Goal: Task Accomplishment & Management: Manage account settings

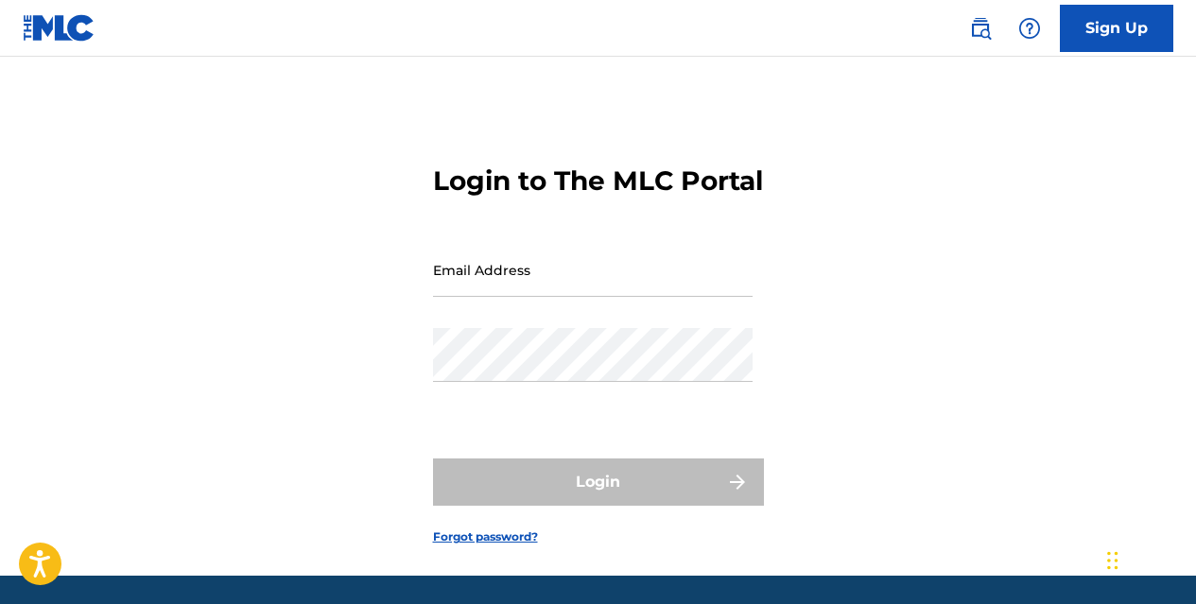
drag, startPoint x: 580, startPoint y: 333, endPoint x: 582, endPoint y: 323, distance: 10.6
click at [580, 328] on div "Email Address" at bounding box center [593, 285] width 320 height 85
click at [573, 297] on input "Email Address" at bounding box center [593, 270] width 320 height 54
type input "[EMAIL_ADDRESS][DOMAIN_NAME]"
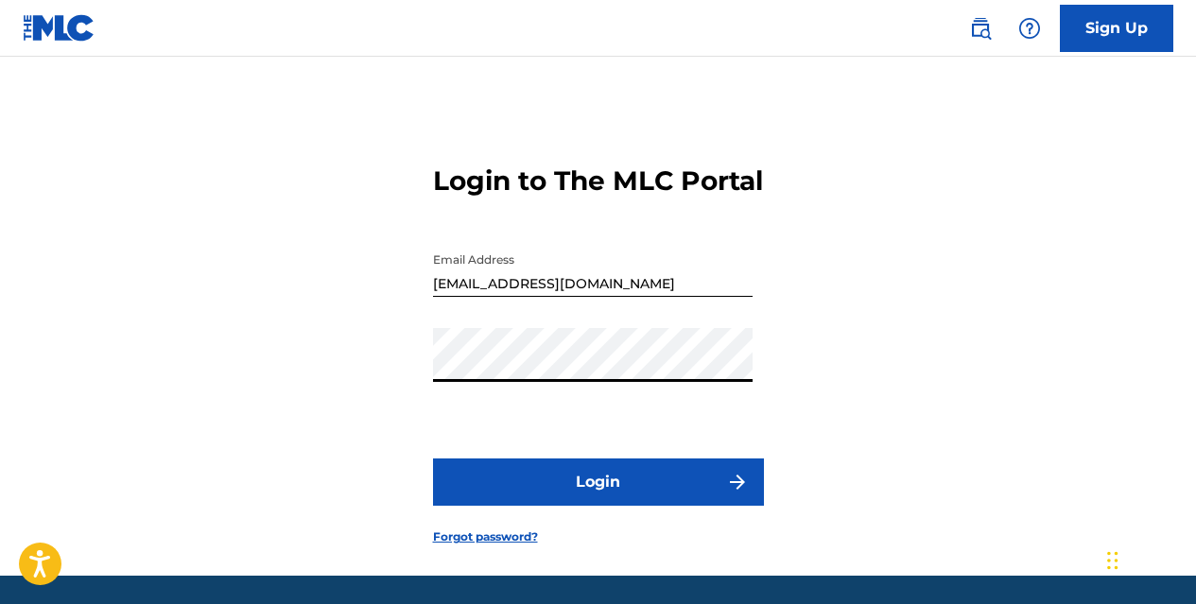
click at [433, 459] on button "Login" at bounding box center [598, 482] width 331 height 47
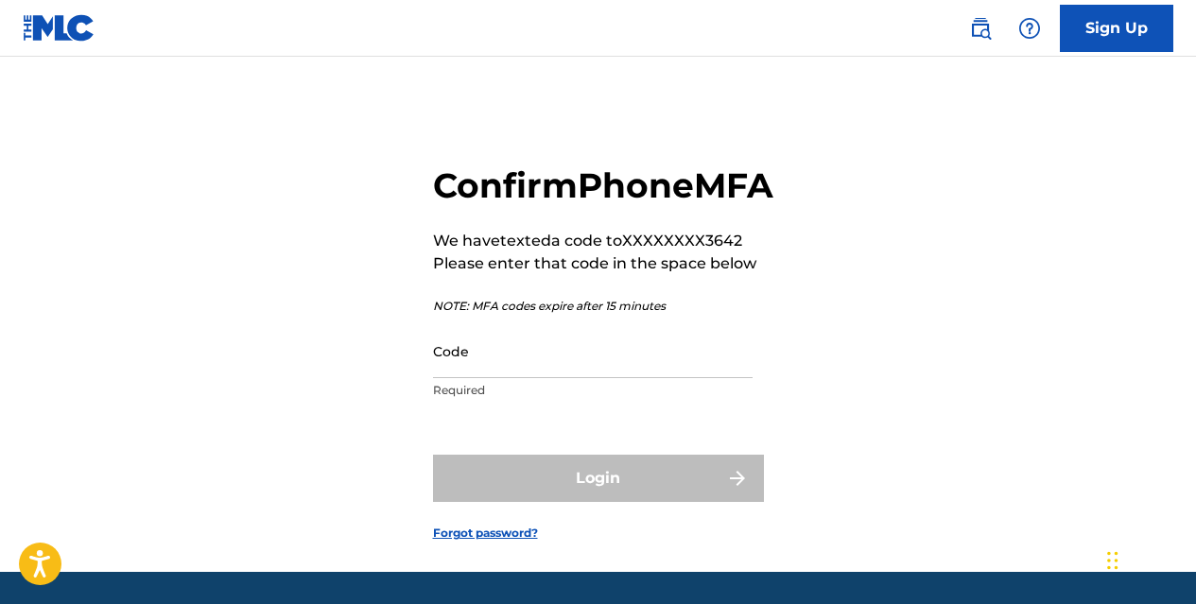
click at [444, 378] on input "Code" at bounding box center [593, 351] width 320 height 54
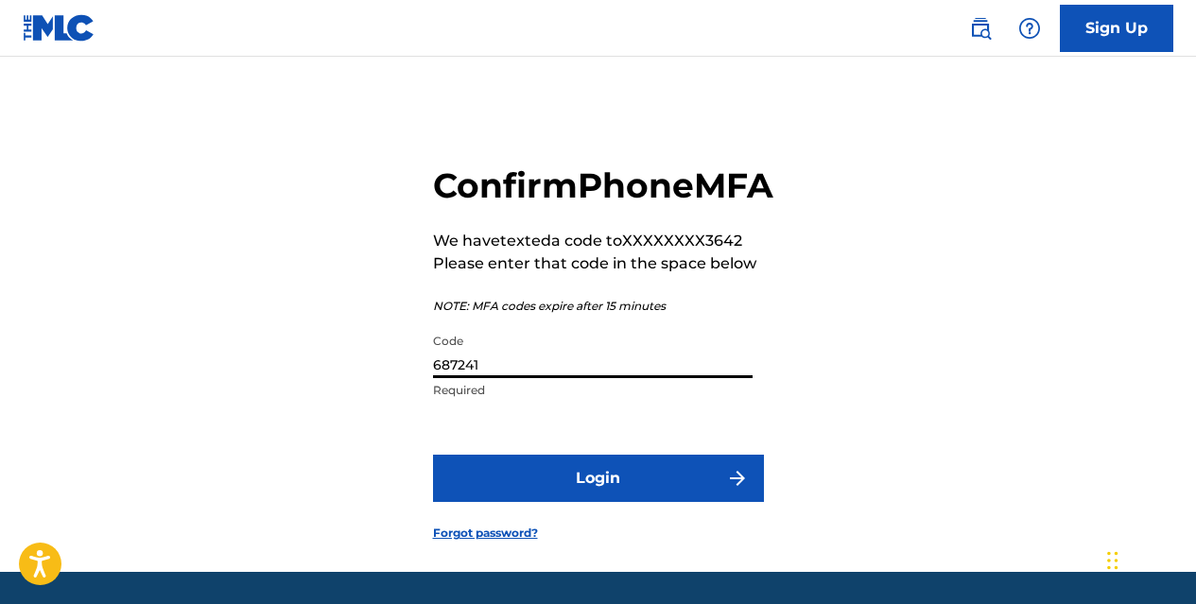
type input "687241"
click at [573, 491] on form "Confirm Phone MFA We have texted a code to XXXXXXXX3642 Please enter that code …" at bounding box center [598, 338] width 331 height 468
click at [573, 502] on button "Login" at bounding box center [598, 478] width 331 height 47
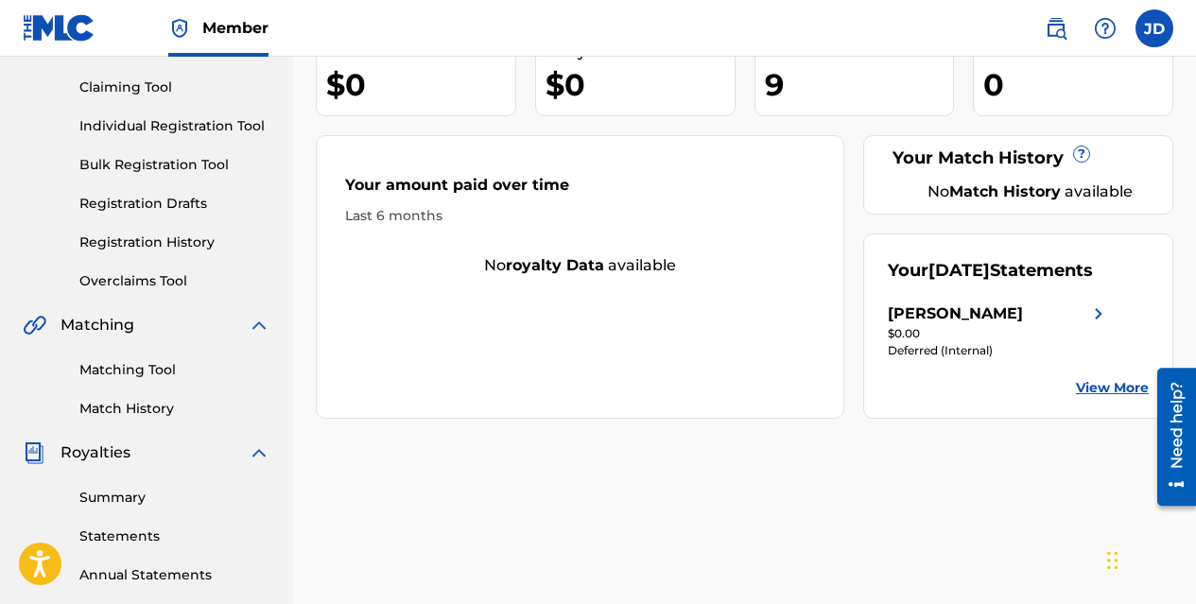
scroll to position [192, 0]
click at [1063, 324] on div "[PERSON_NAME]" at bounding box center [998, 313] width 221 height 23
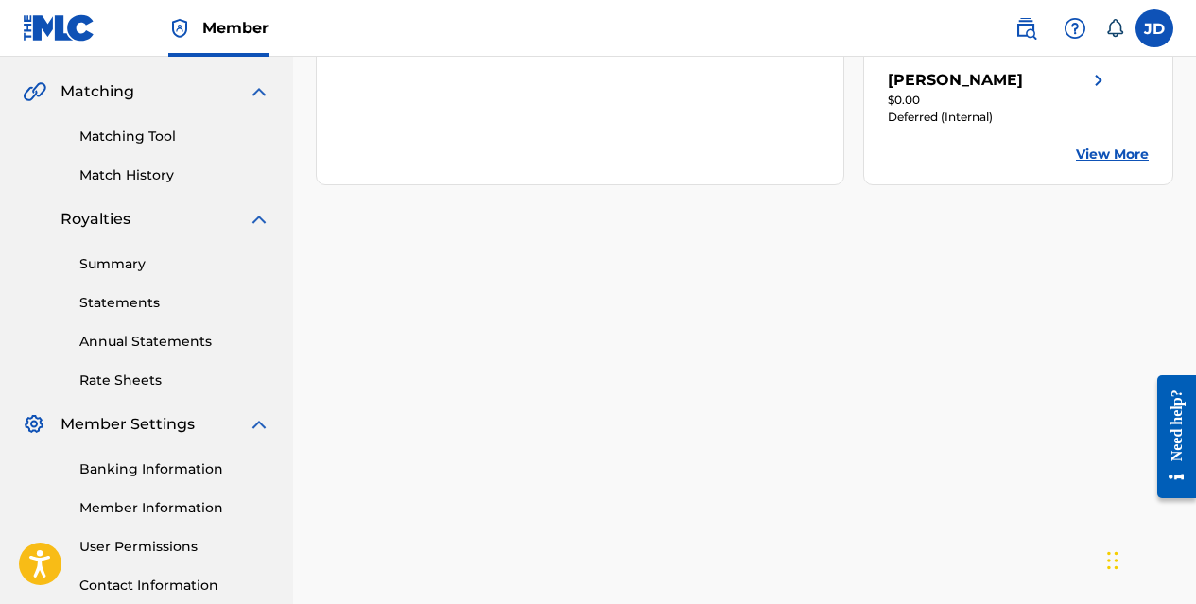
scroll to position [456, 0]
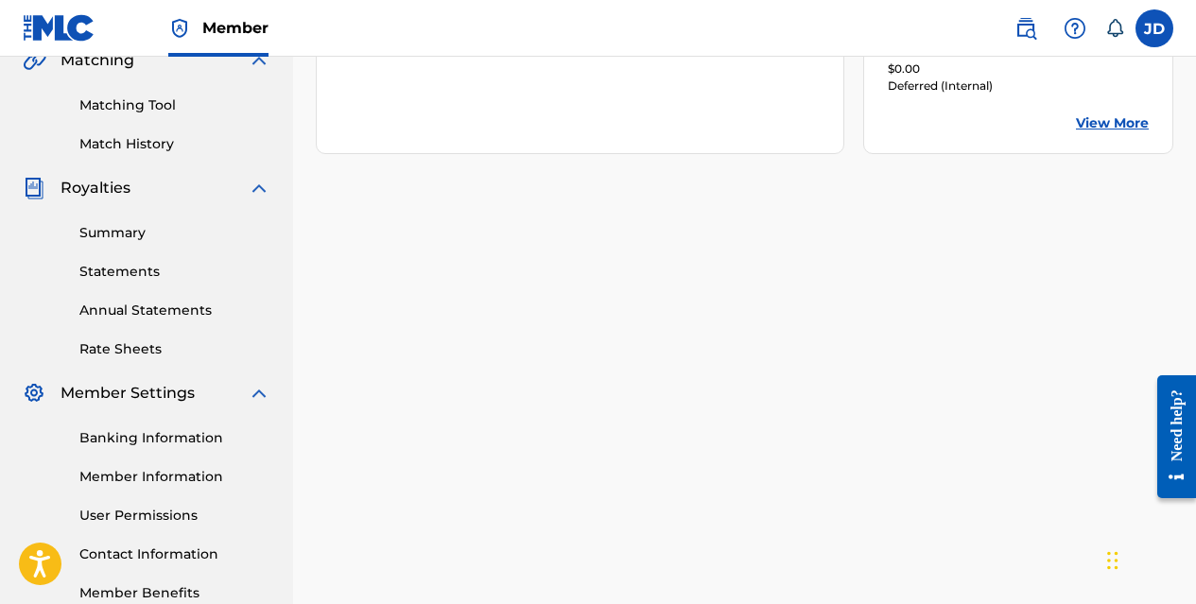
click at [143, 275] on link "Statements" at bounding box center [174, 272] width 191 height 20
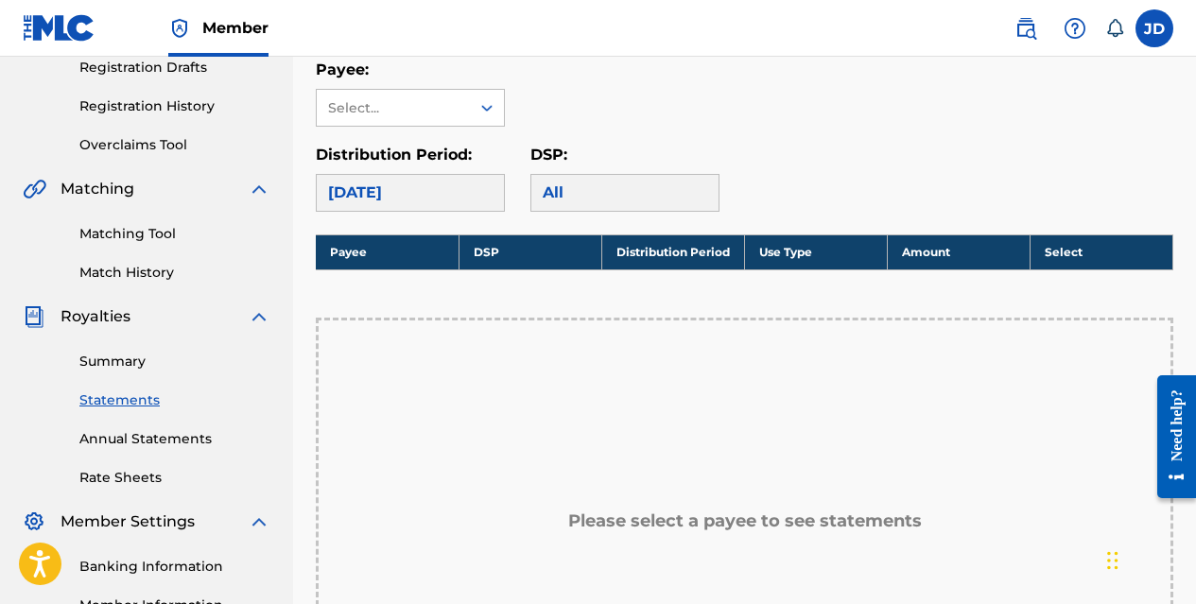
scroll to position [307, 0]
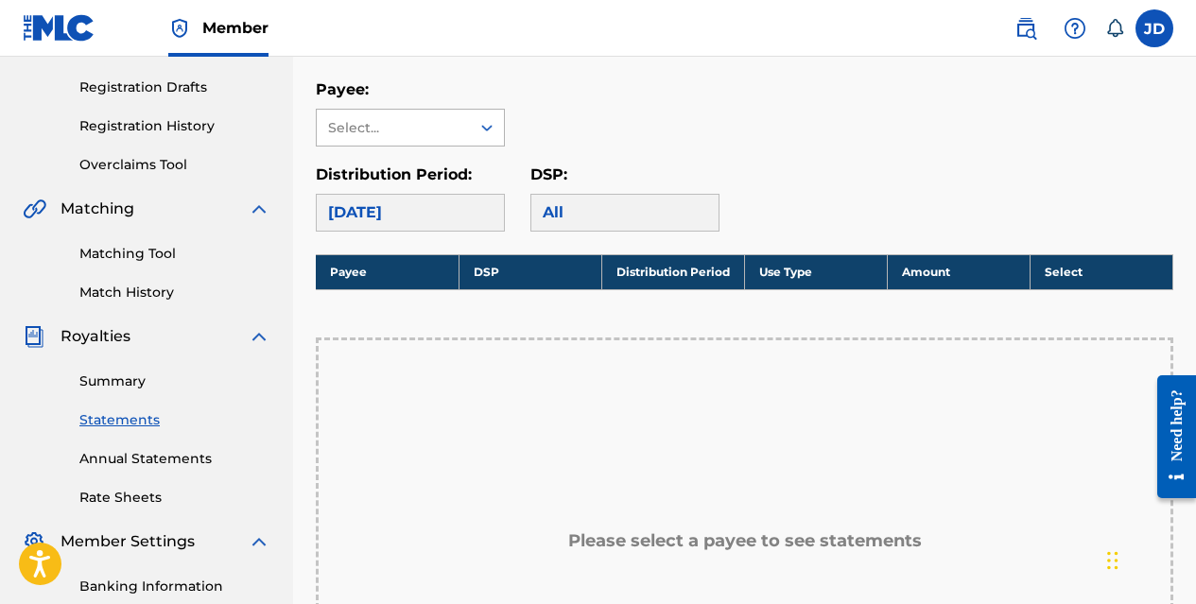
click at [472, 125] on div at bounding box center [487, 128] width 34 height 34
click at [451, 178] on div "[PERSON_NAME]" at bounding box center [410, 170] width 187 height 47
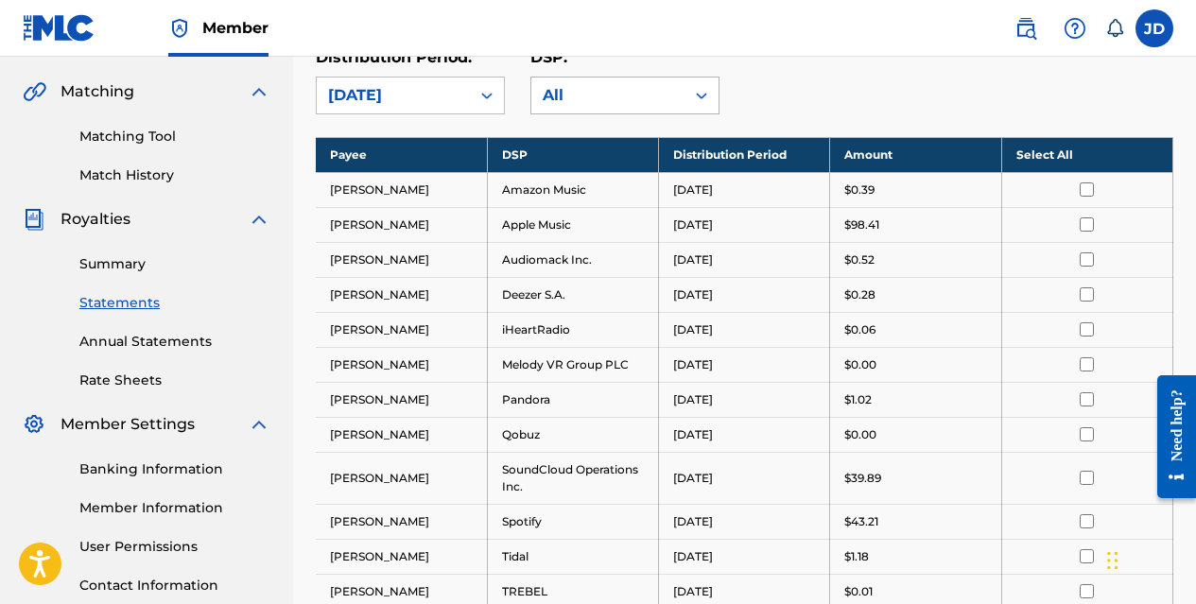
scroll to position [233, 0]
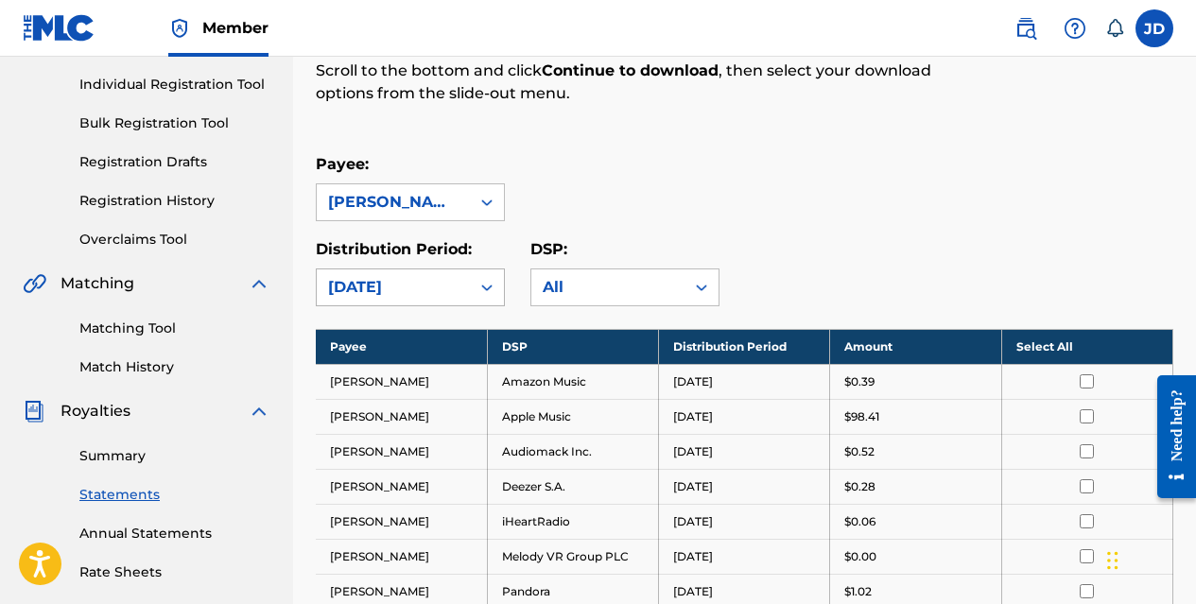
click at [447, 293] on div "[DATE]" at bounding box center [393, 287] width 131 height 23
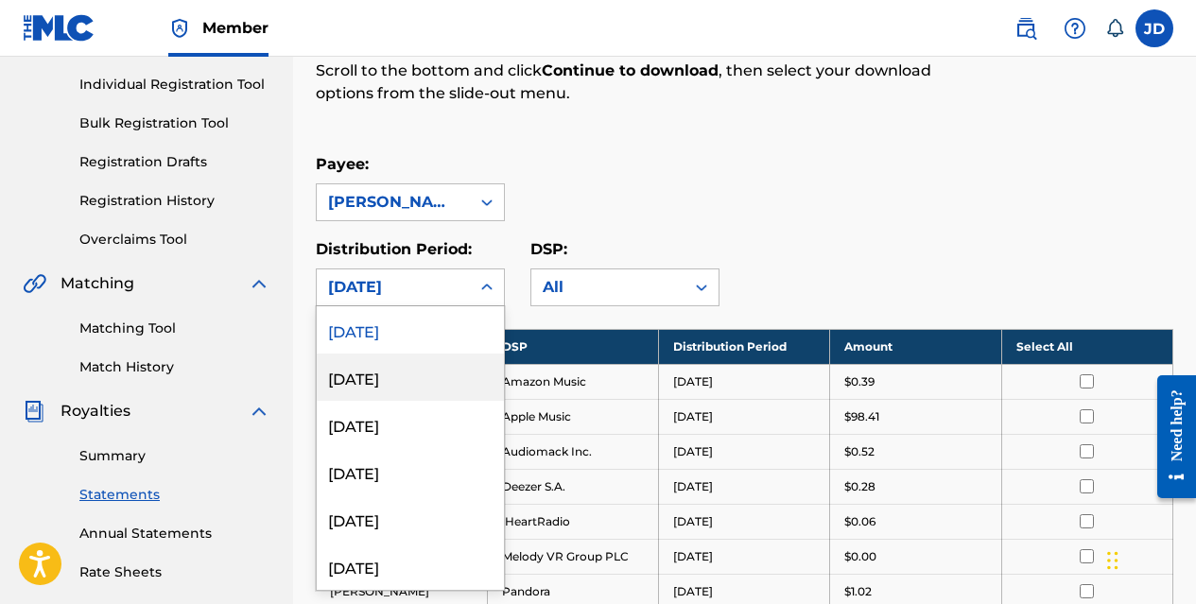
click at [451, 369] on div "[DATE]" at bounding box center [410, 377] width 187 height 47
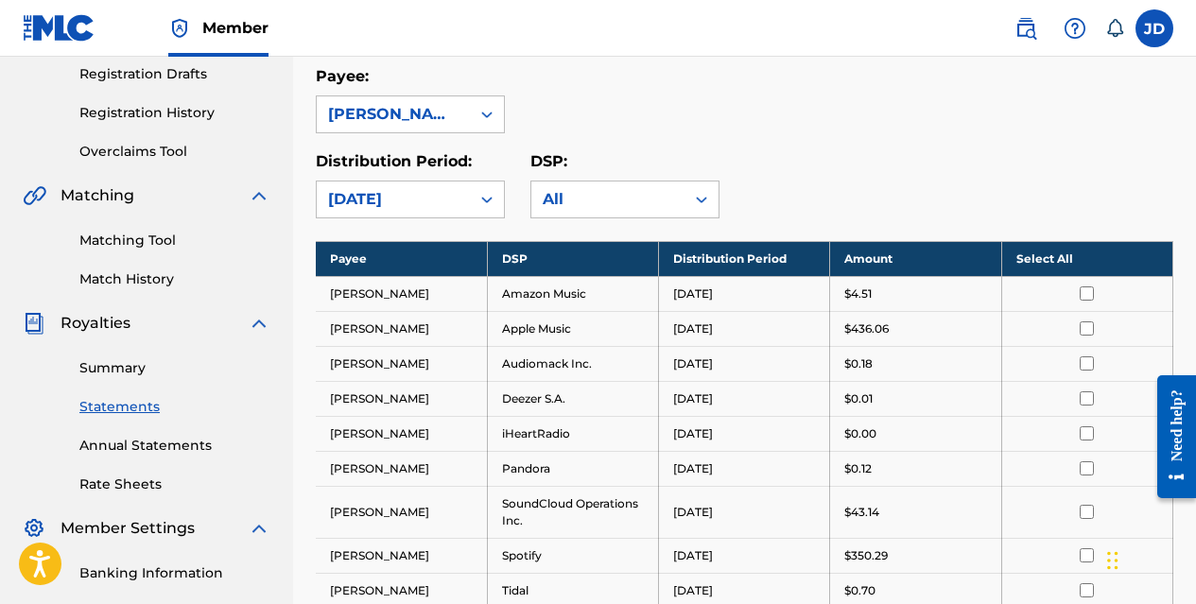
scroll to position [160, 0]
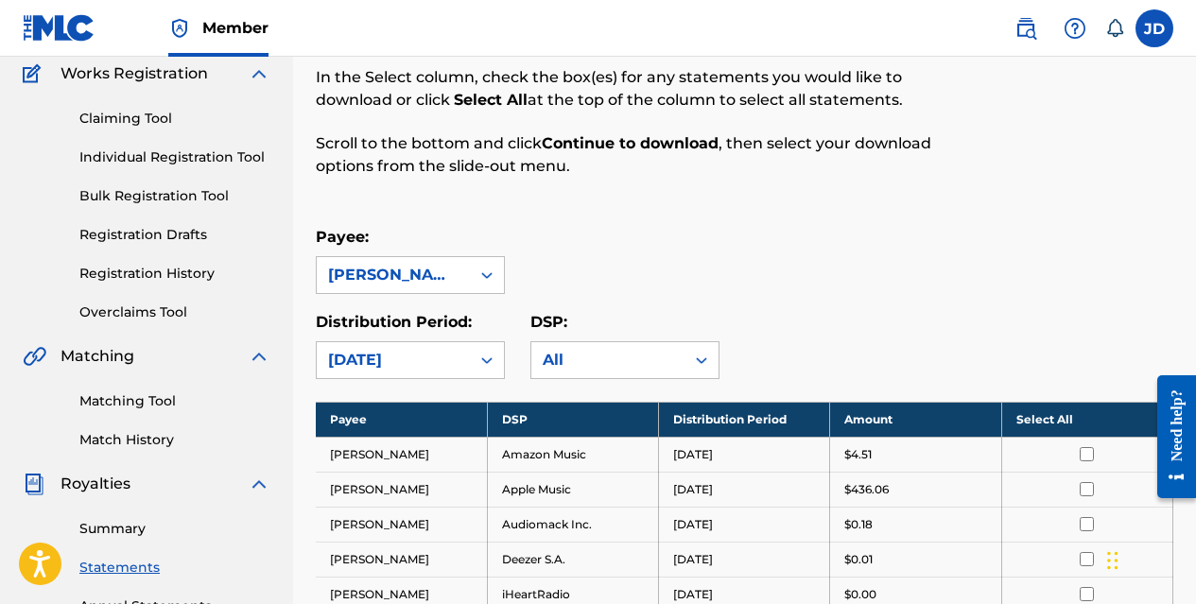
click at [199, 165] on link "Individual Registration Tool" at bounding box center [174, 158] width 191 height 20
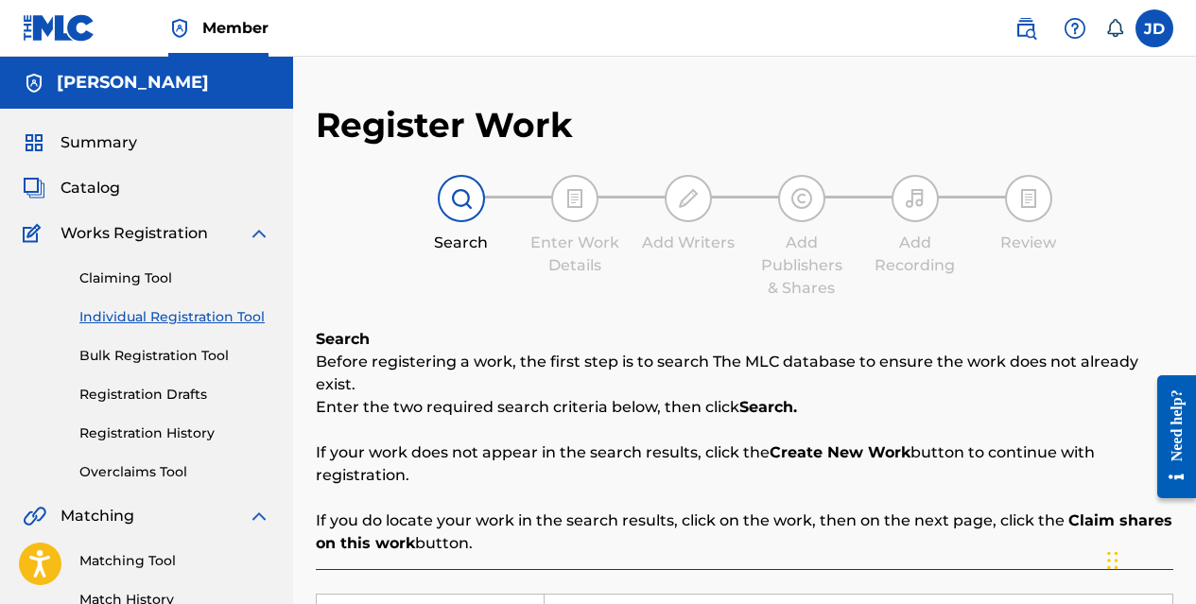
click at [91, 192] on span "Catalog" at bounding box center [91, 188] width 60 height 23
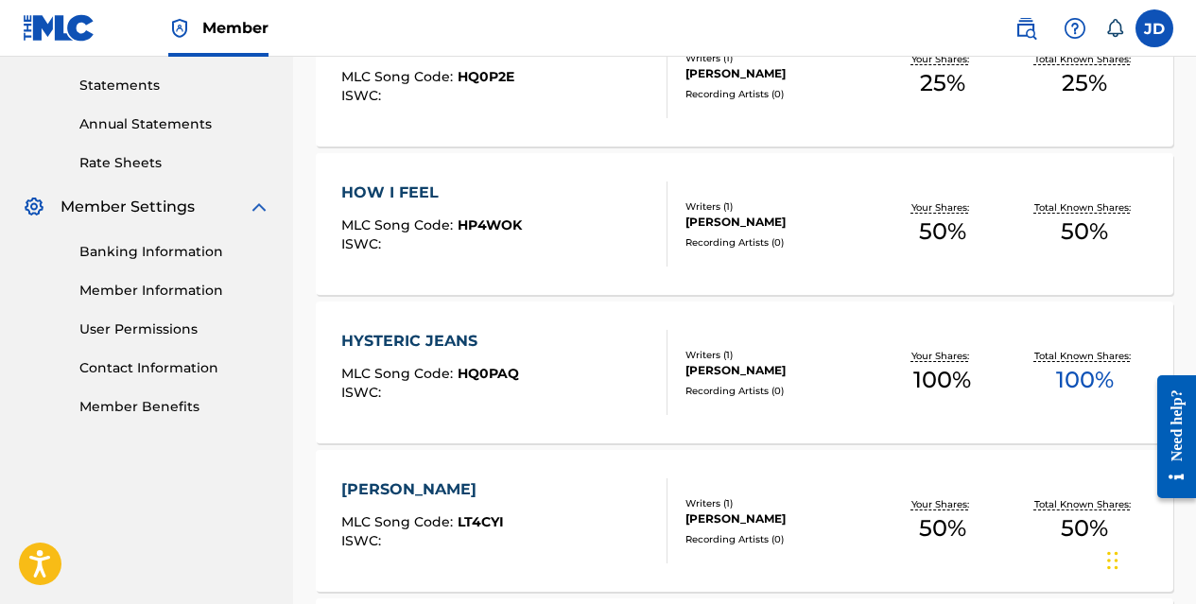
scroll to position [652, 0]
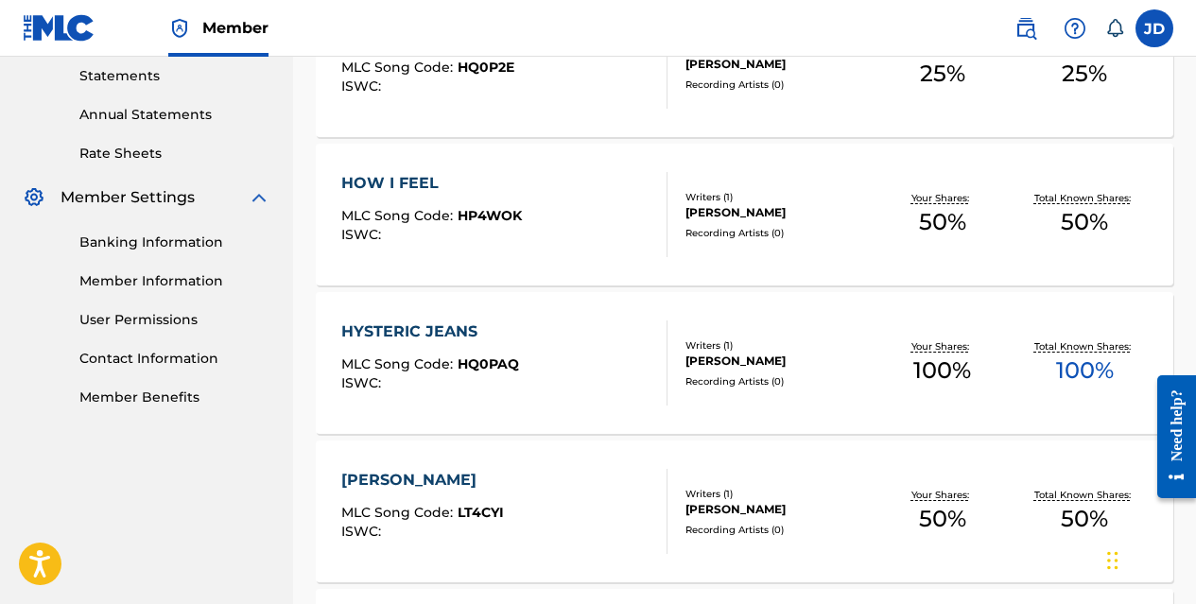
click at [717, 357] on div "[PERSON_NAME]" at bounding box center [778, 361] width 185 height 17
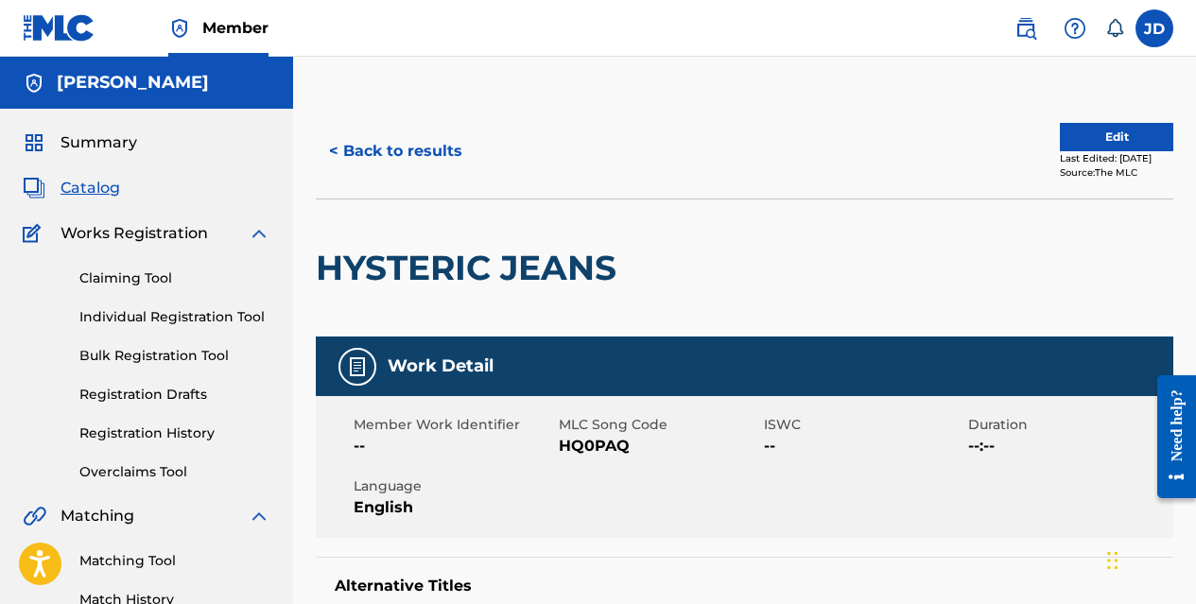
click at [1082, 143] on button "Edit" at bounding box center [1116, 137] width 113 height 28
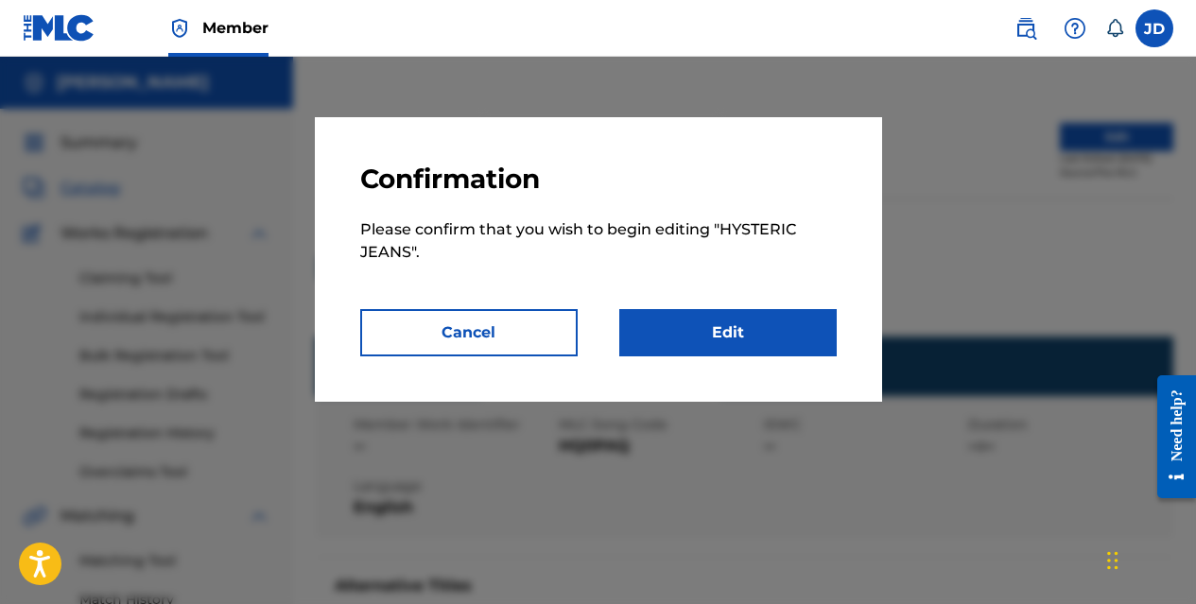
click at [747, 338] on link "Edit" at bounding box center [728, 332] width 218 height 47
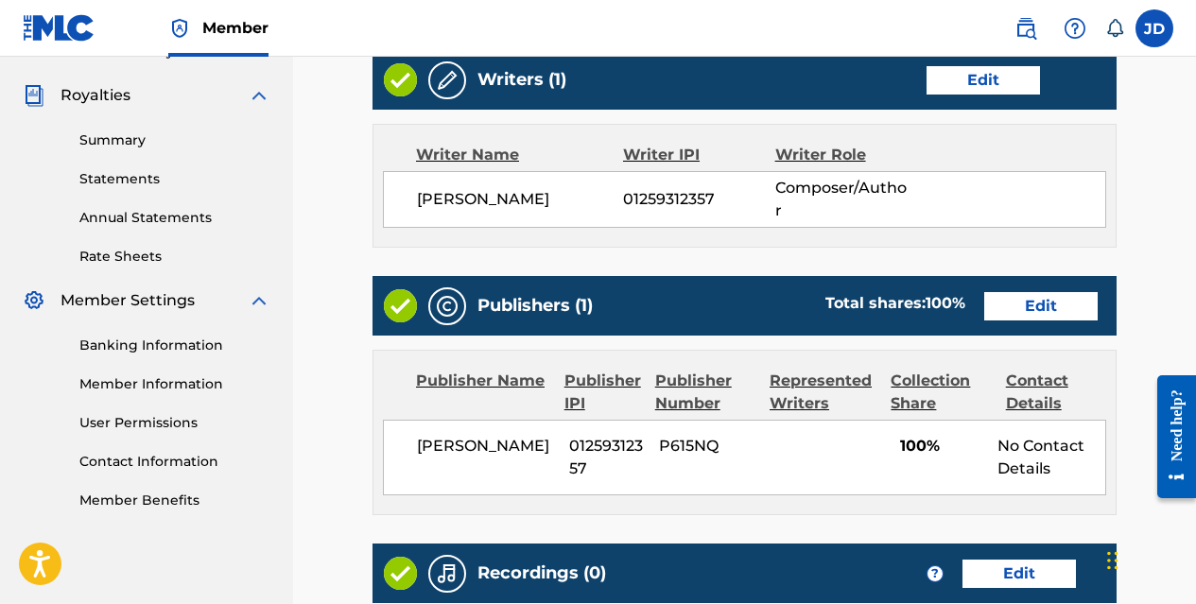
scroll to position [548, 0]
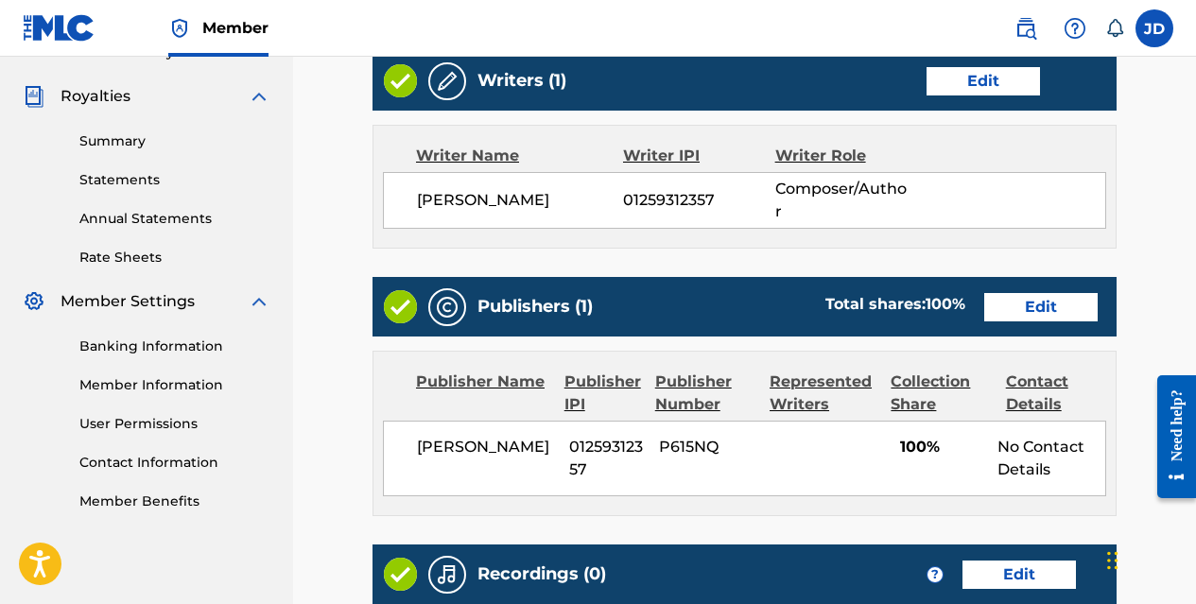
click at [1037, 309] on link "Edit" at bounding box center [1041, 307] width 113 height 28
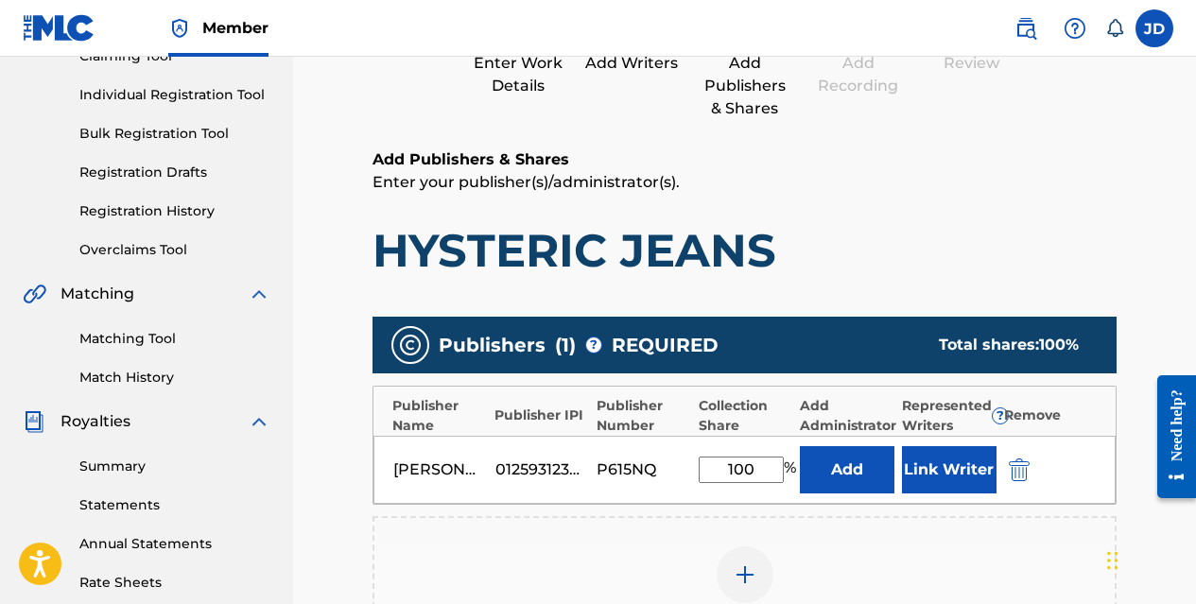
scroll to position [393, 0]
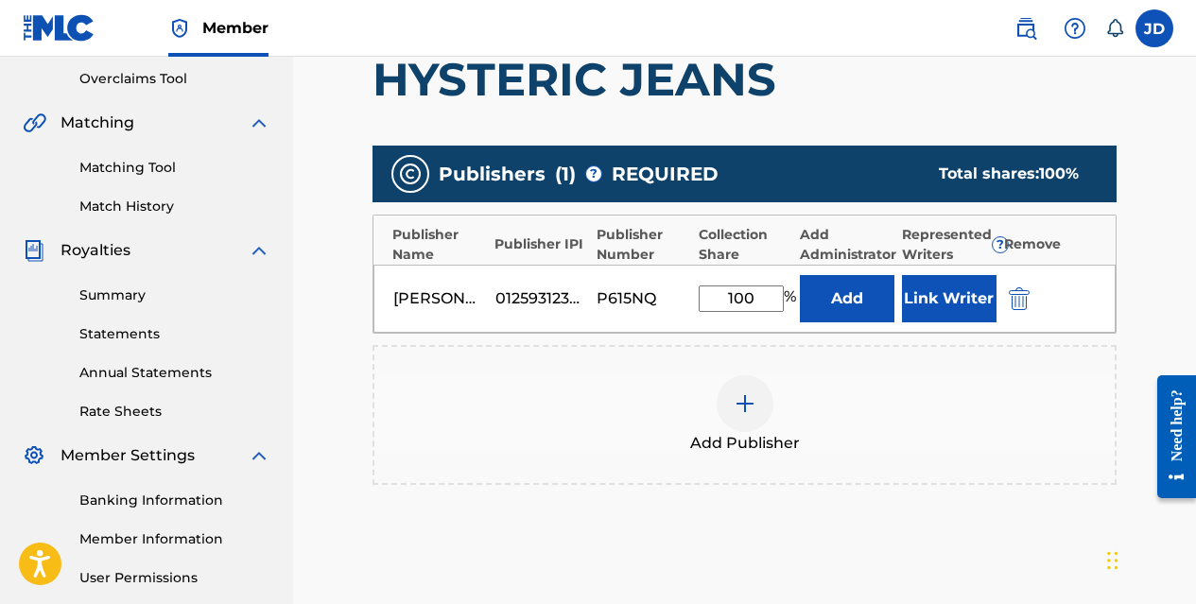
click at [759, 292] on input "100" at bounding box center [741, 299] width 85 height 26
type input "1"
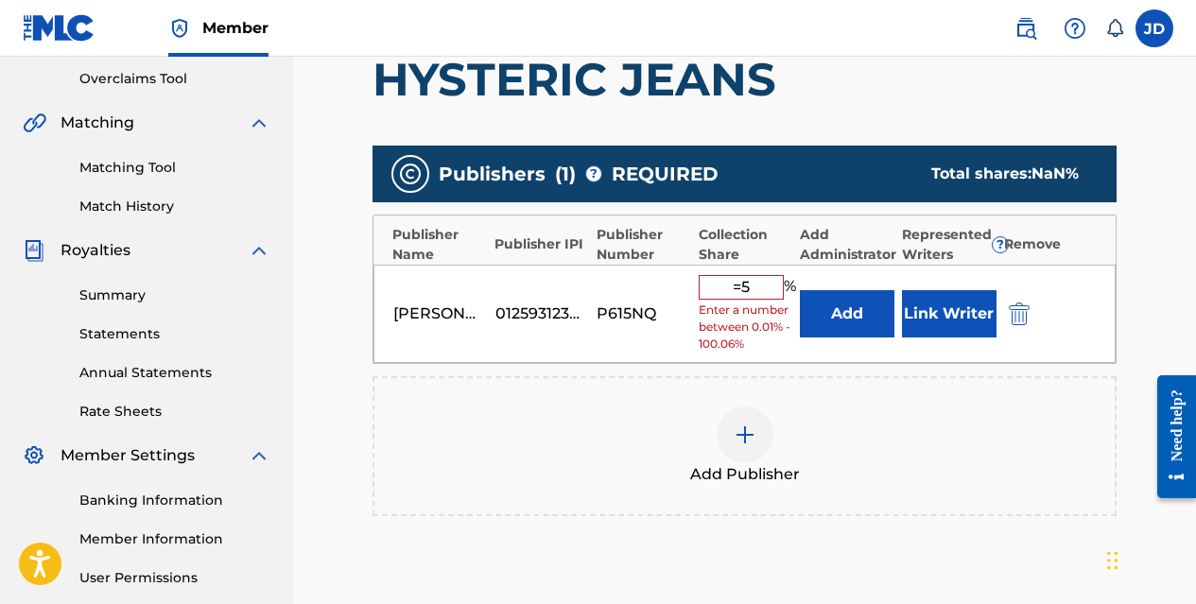
type input "="
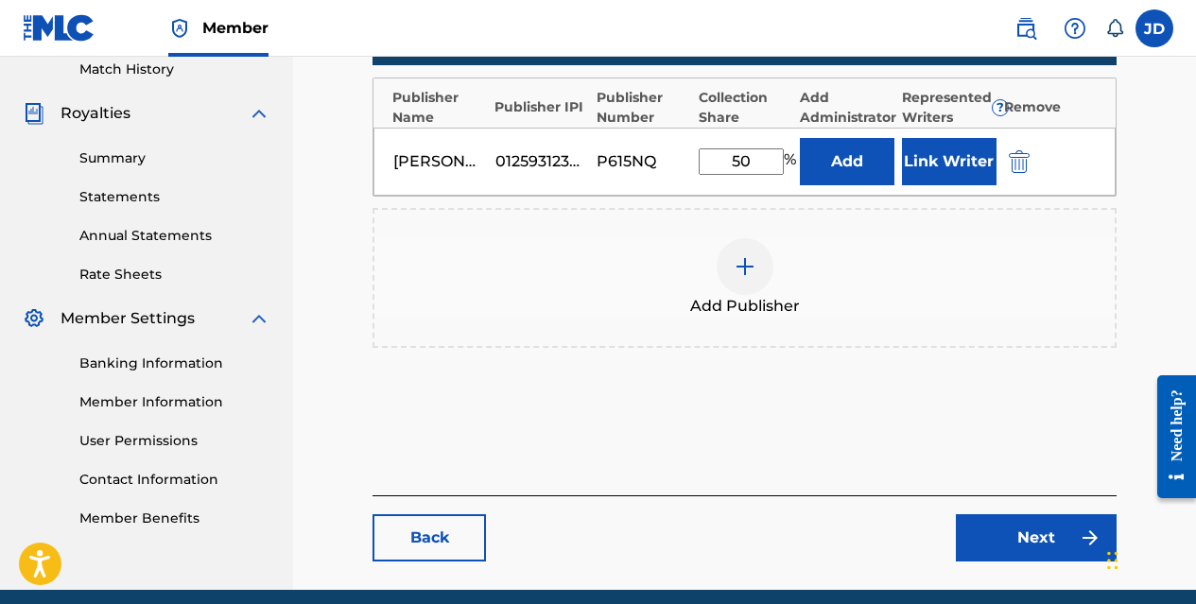
scroll to position [607, 0]
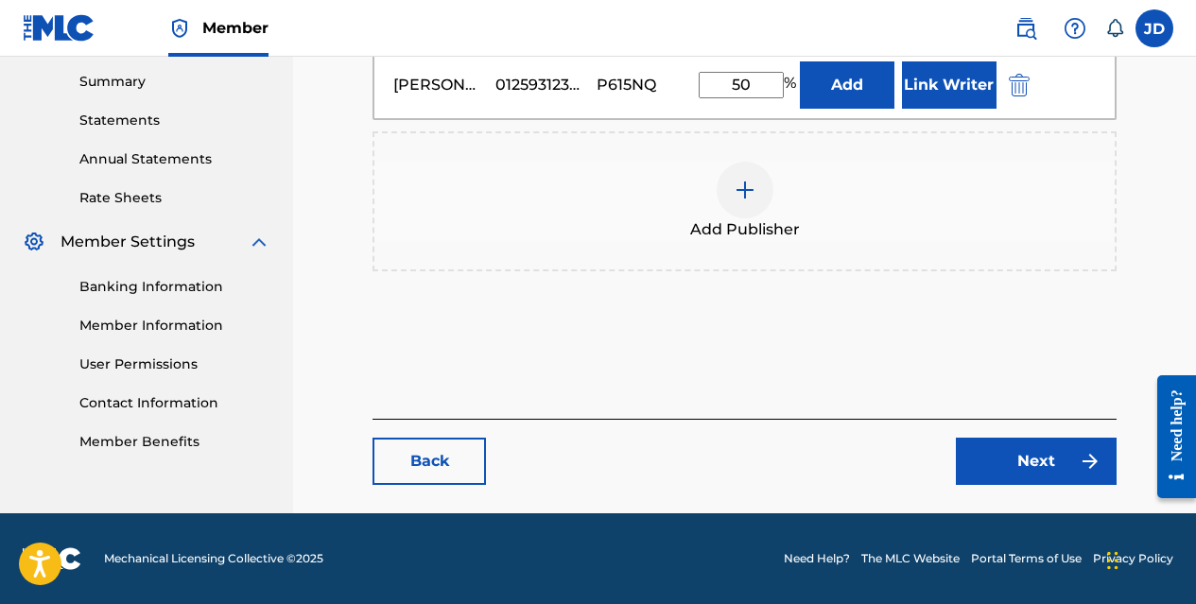
type input "50"
click at [990, 445] on link "Next" at bounding box center [1036, 461] width 161 height 47
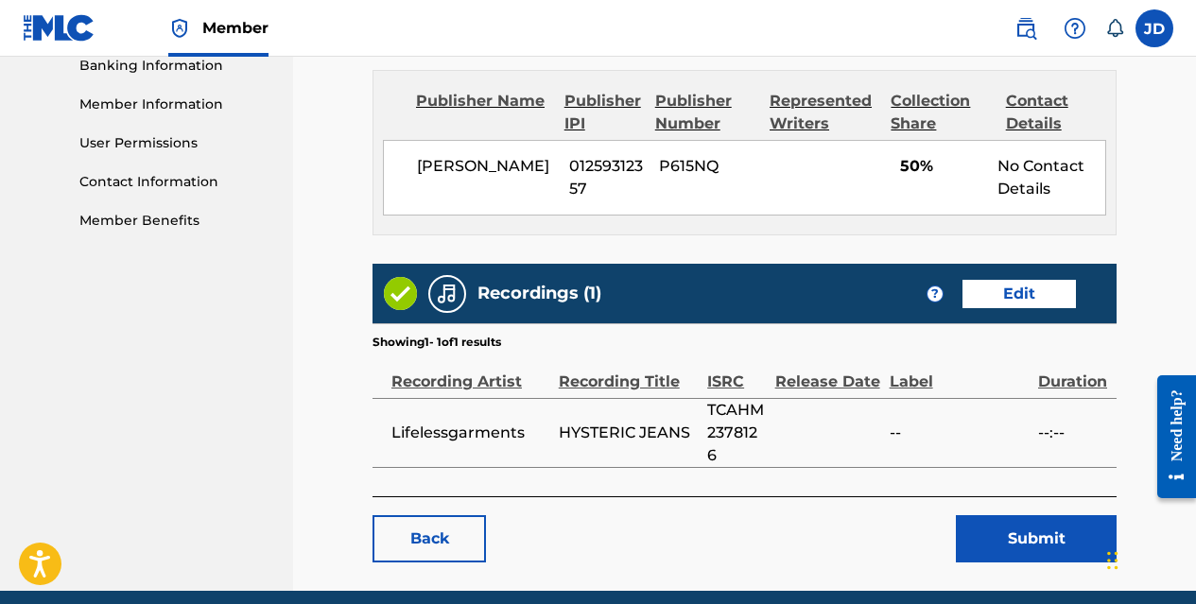
scroll to position [895, 0]
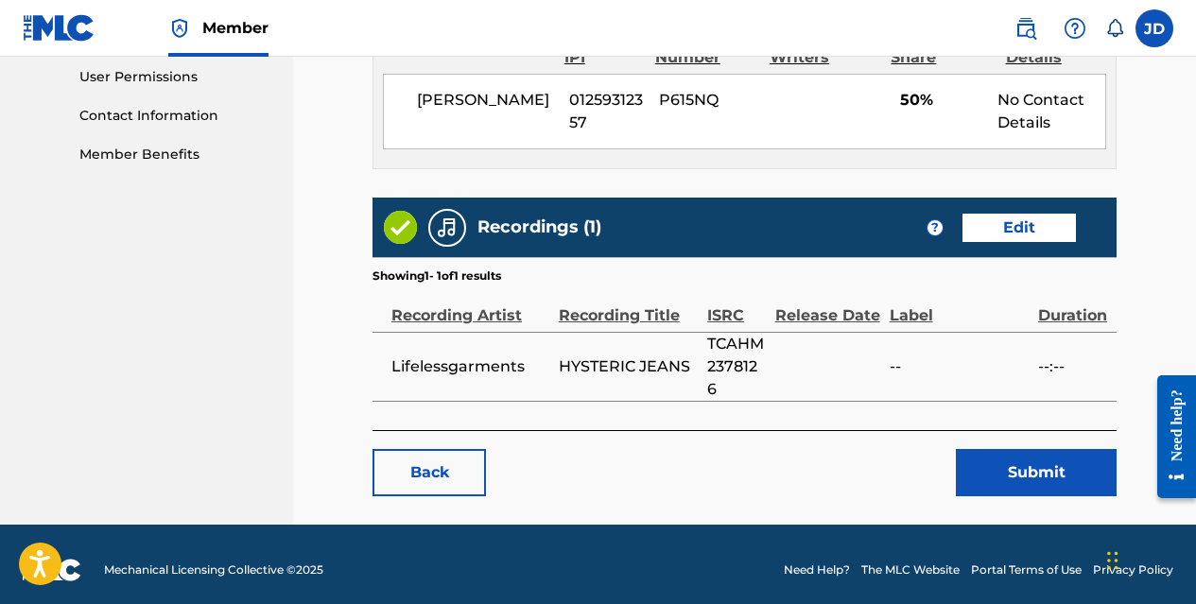
click at [1033, 459] on button "Submit" at bounding box center [1036, 472] width 161 height 47
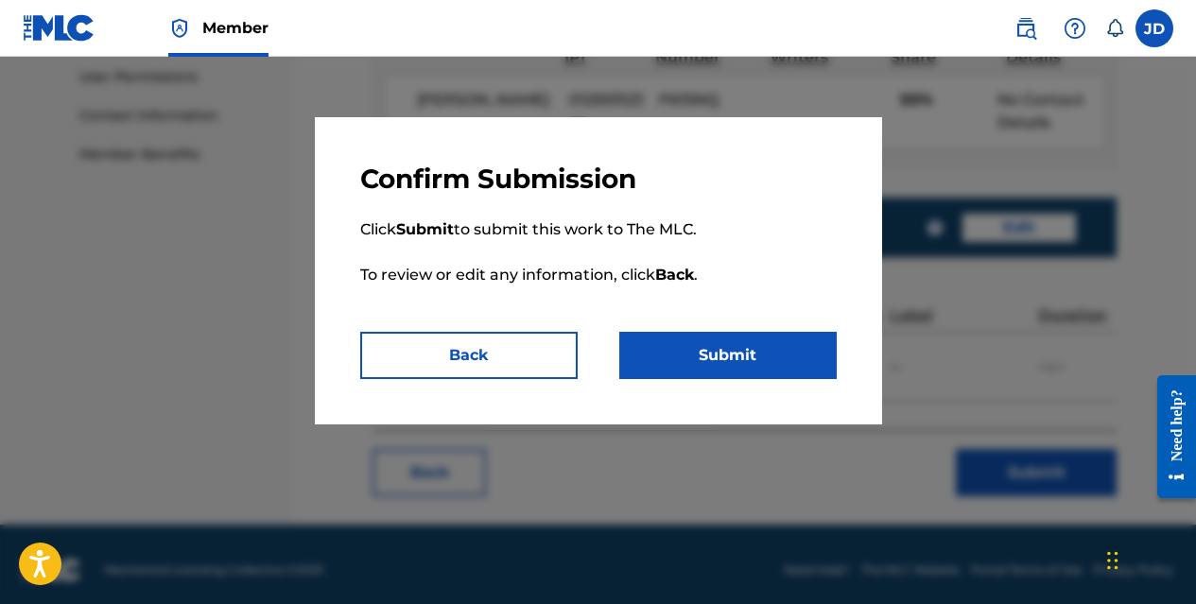
click at [724, 359] on button "Submit" at bounding box center [728, 355] width 218 height 47
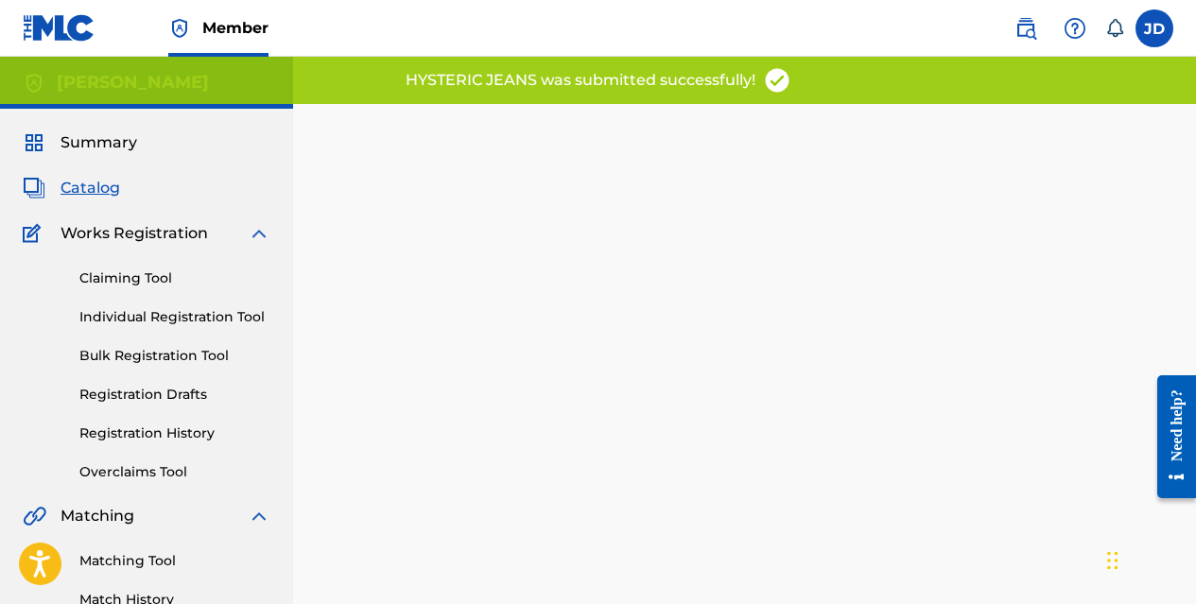
click at [218, 288] on div "Claiming Tool Individual Registration Tool Bulk Registration Tool Registration …" at bounding box center [147, 363] width 248 height 237
click at [206, 286] on link "Claiming Tool" at bounding box center [174, 279] width 191 height 20
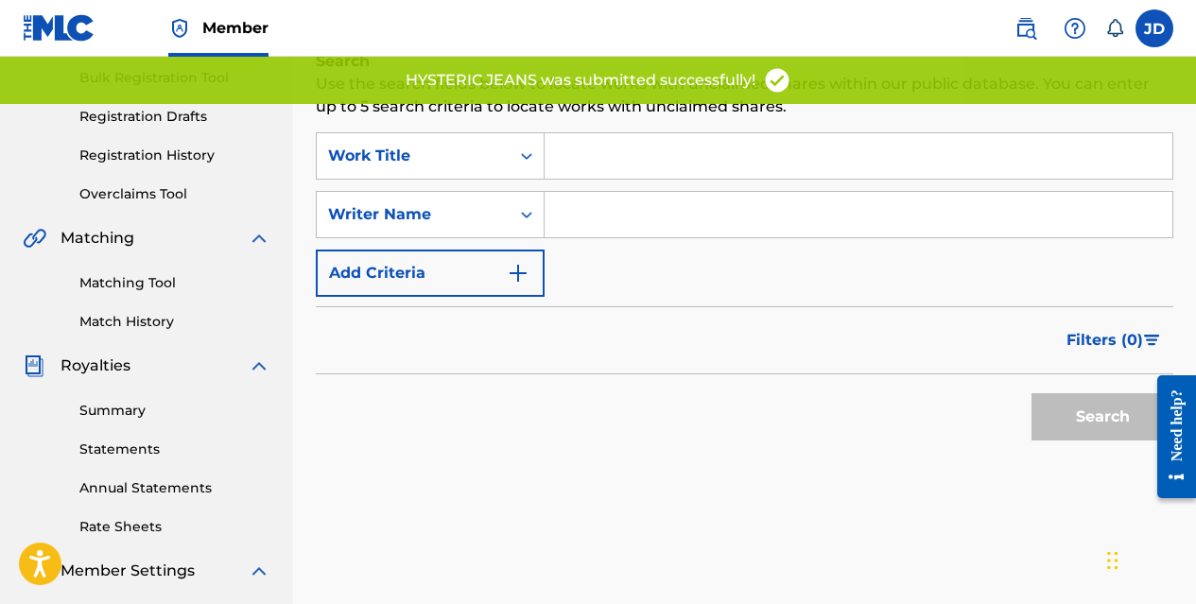
scroll to position [568, 0]
